Goal: Task Accomplishment & Management: Manage account settings

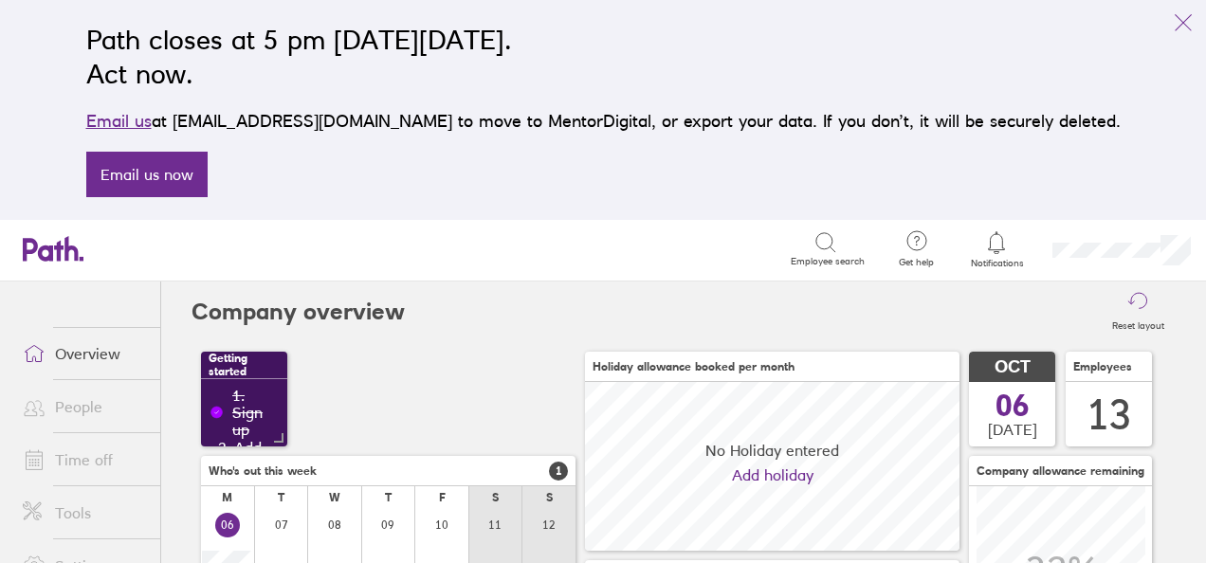
click at [80, 457] on link "Time off" at bounding box center [84, 460] width 153 height 38
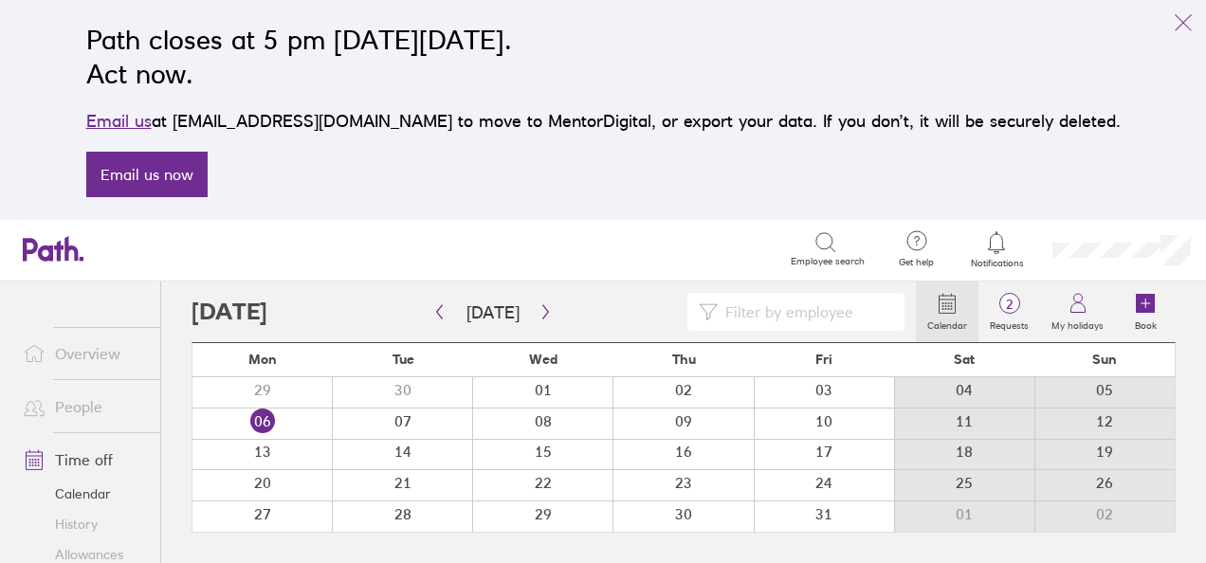
click at [78, 349] on link "Overview" at bounding box center [84, 354] width 153 height 38
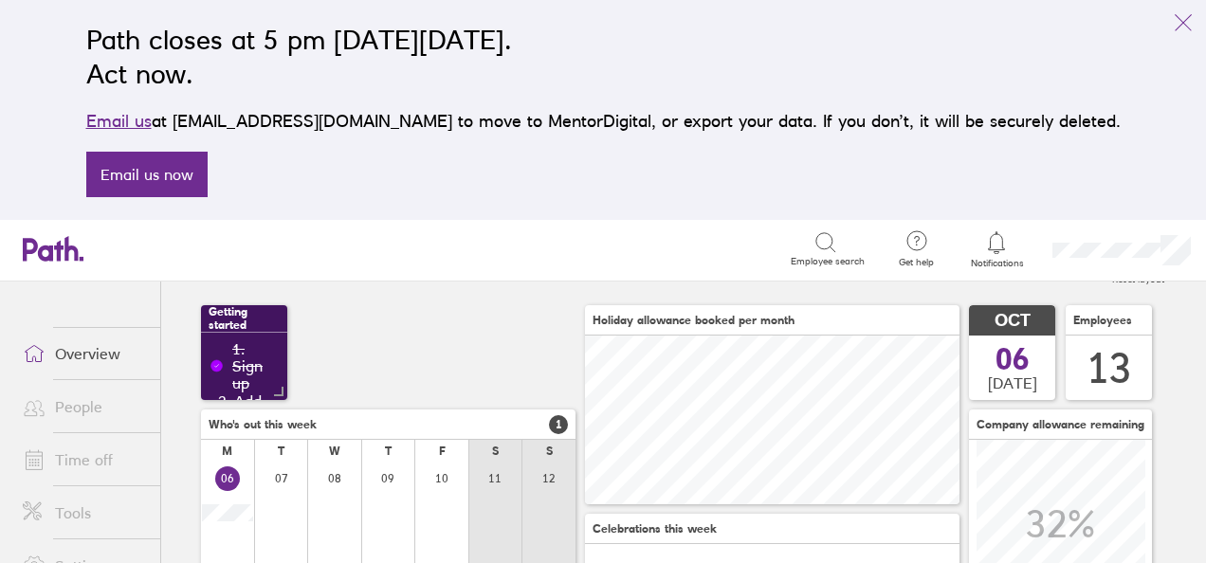
scroll to position [47, 0]
click at [90, 457] on link "Time off" at bounding box center [84, 460] width 153 height 38
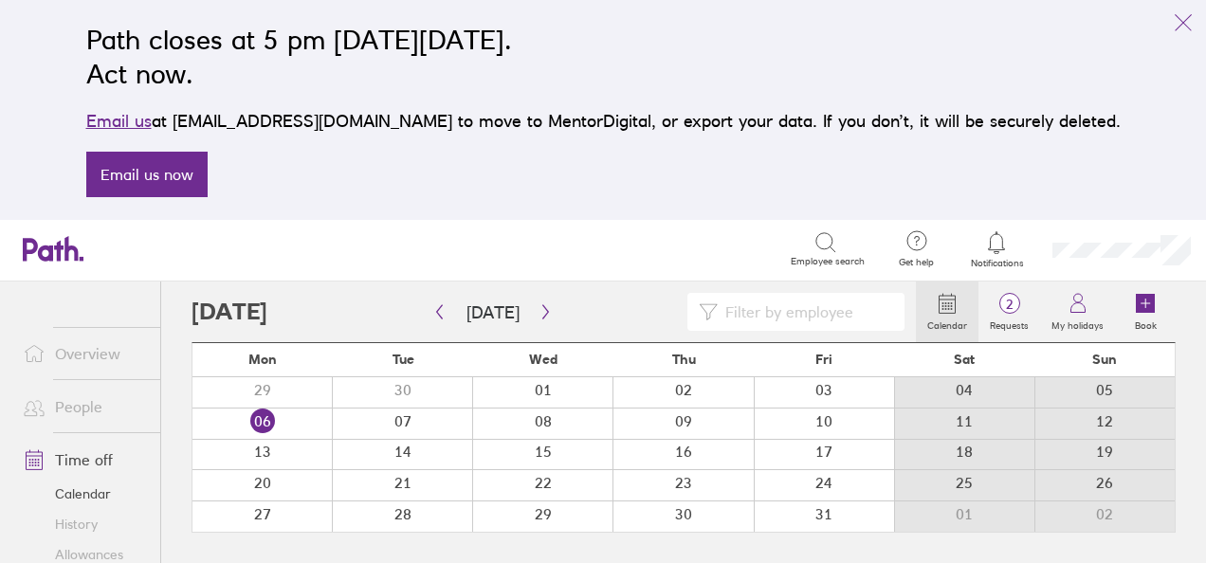
click at [404, 423] on div at bounding box center [402, 424] width 140 height 30
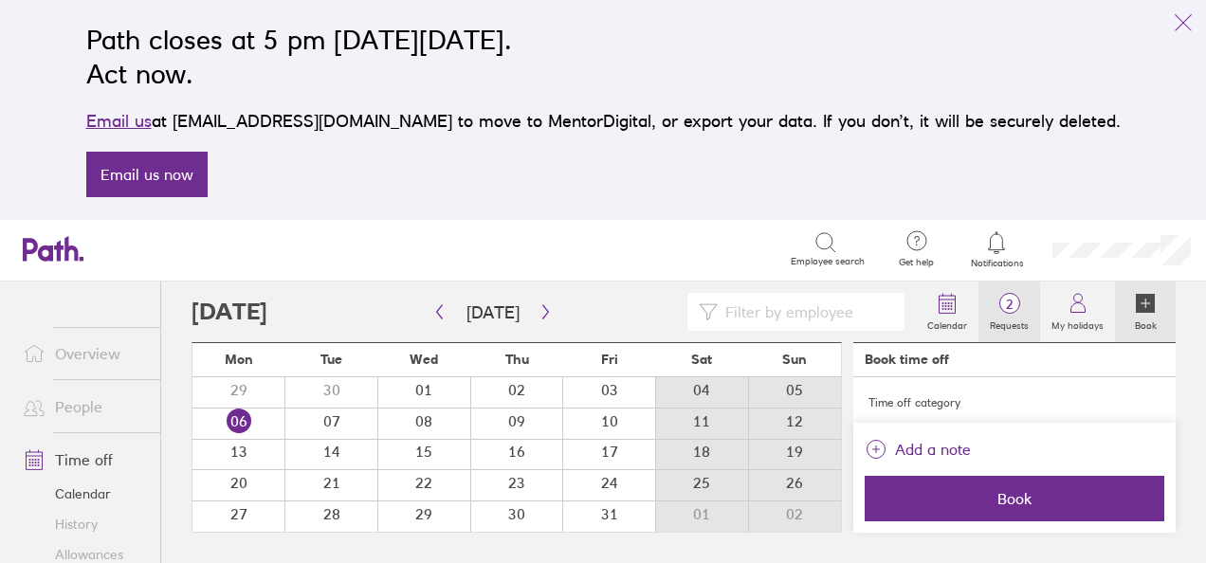
click at [1001, 297] on span "2" at bounding box center [1010, 304] width 62 height 15
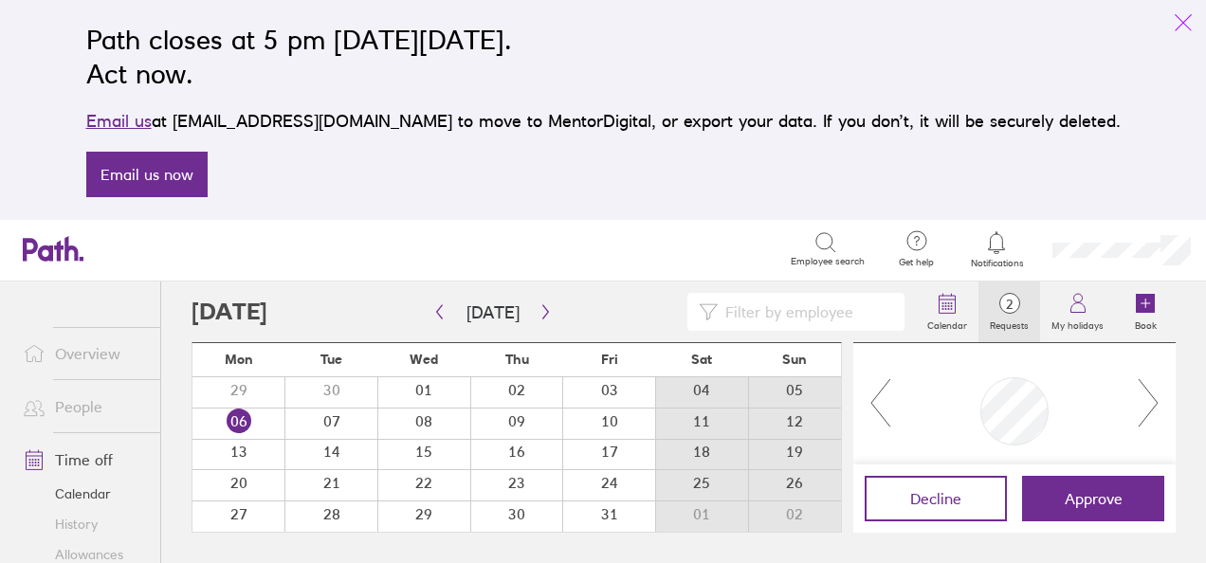
click at [1182, 17] on icon "link" at bounding box center [1183, 22] width 23 height 23
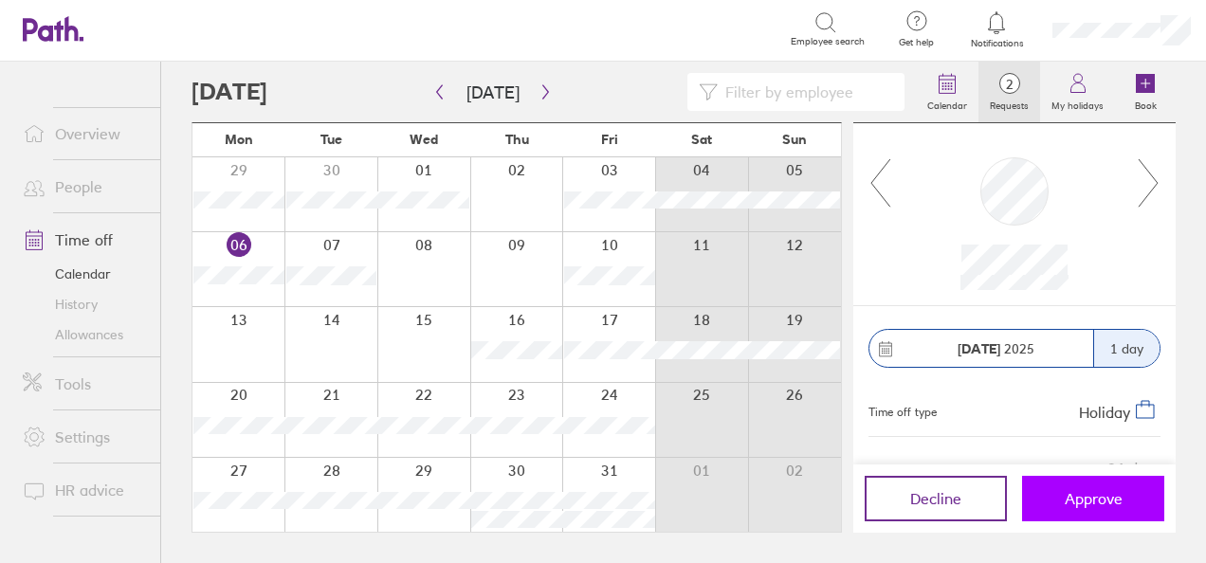
click at [1082, 501] on span "Approve" at bounding box center [1094, 498] width 58 height 17
click at [1073, 500] on span "Approve" at bounding box center [1094, 498] width 58 height 17
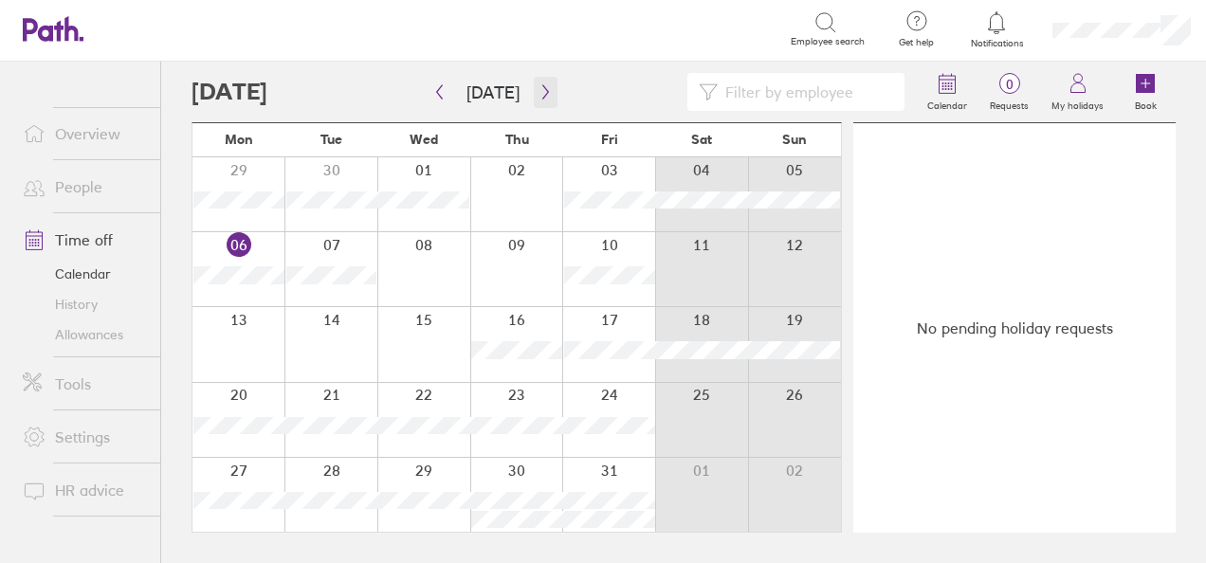
click at [539, 95] on icon "button" at bounding box center [546, 91] width 14 height 15
